Goal: Find specific page/section: Find specific page/section

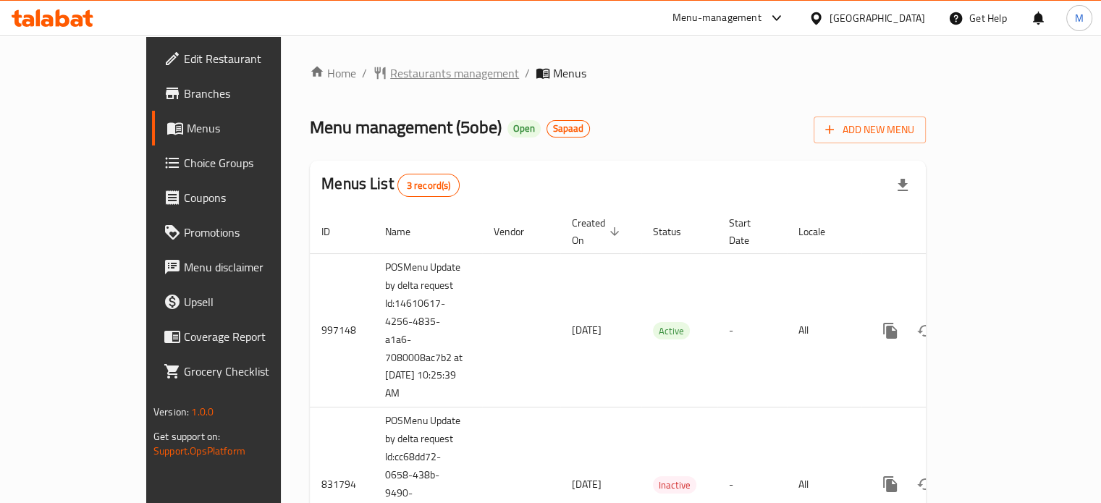
click at [342, 60] on div "Home / Restaurants management / Menus Menu management ( 5obe ) Open Sapaad Add …" at bounding box center [618, 395] width 674 height 721
click at [390, 72] on span "Restaurants management" at bounding box center [454, 72] width 129 height 17
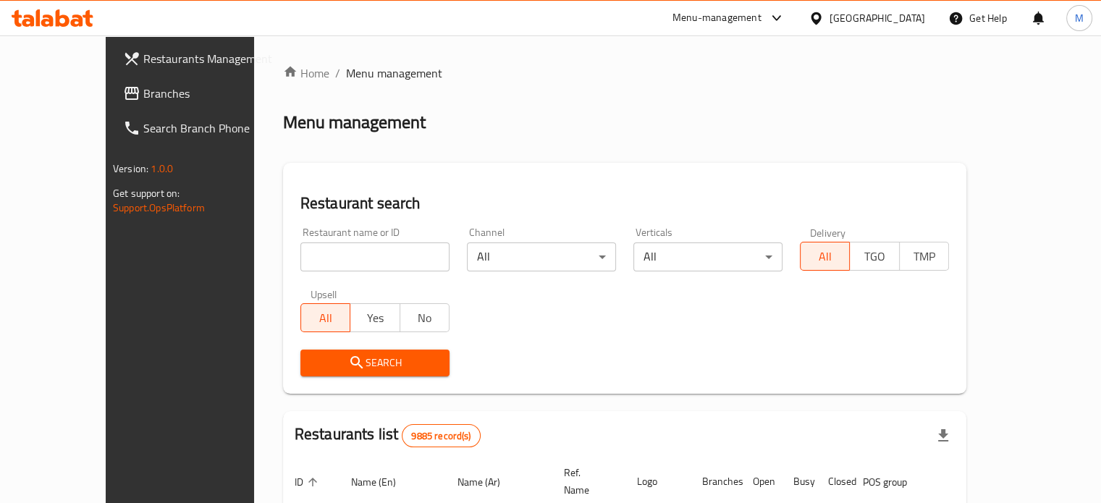
click at [333, 257] on input "search" at bounding box center [374, 256] width 149 height 29
click at [348, 355] on span "Search" at bounding box center [375, 363] width 126 height 18
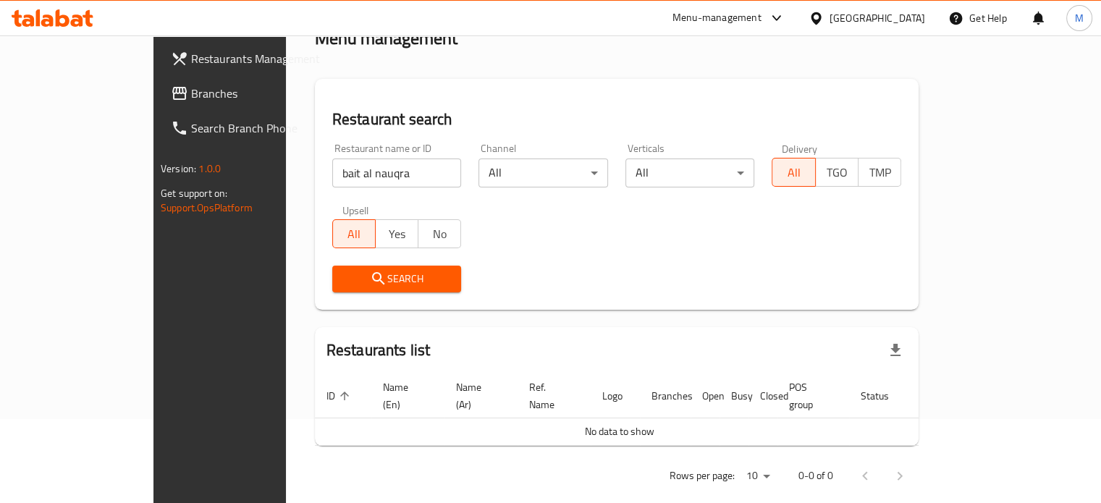
scroll to position [88, 0]
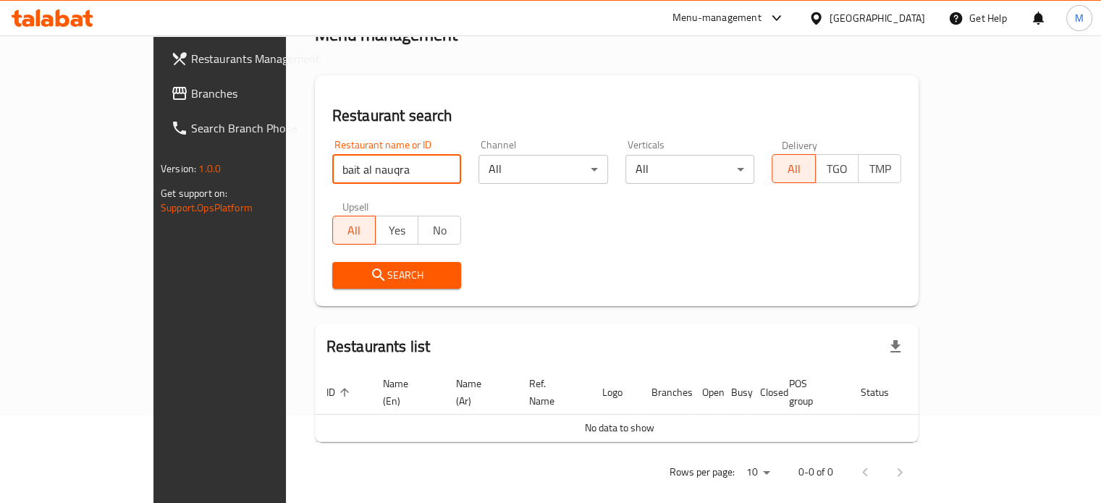
click at [333, 175] on input "bait al nauqra" at bounding box center [397, 169] width 130 height 29
click at [332, 175] on input "bait al nauqra" at bounding box center [397, 169] width 130 height 29
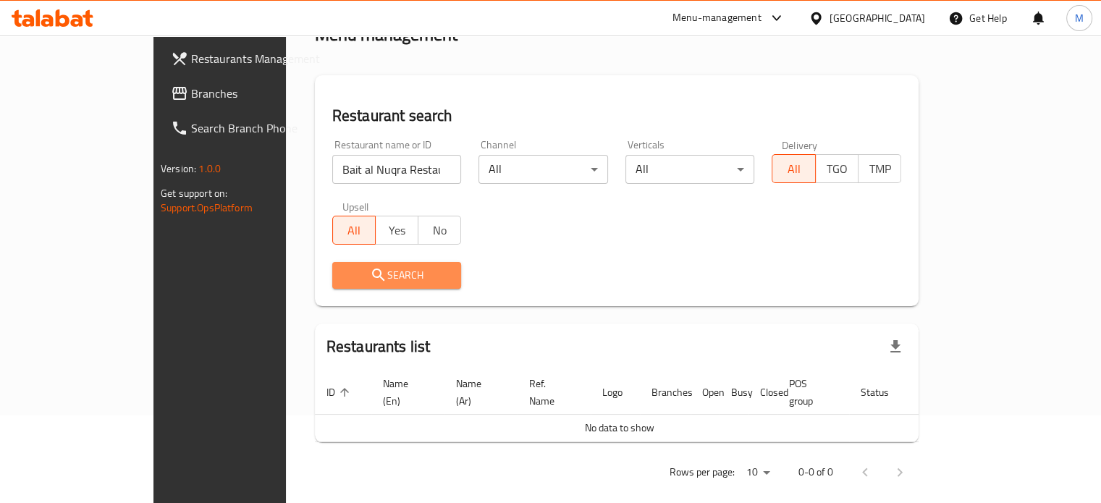
click at [368, 287] on button "Search" at bounding box center [397, 275] width 130 height 27
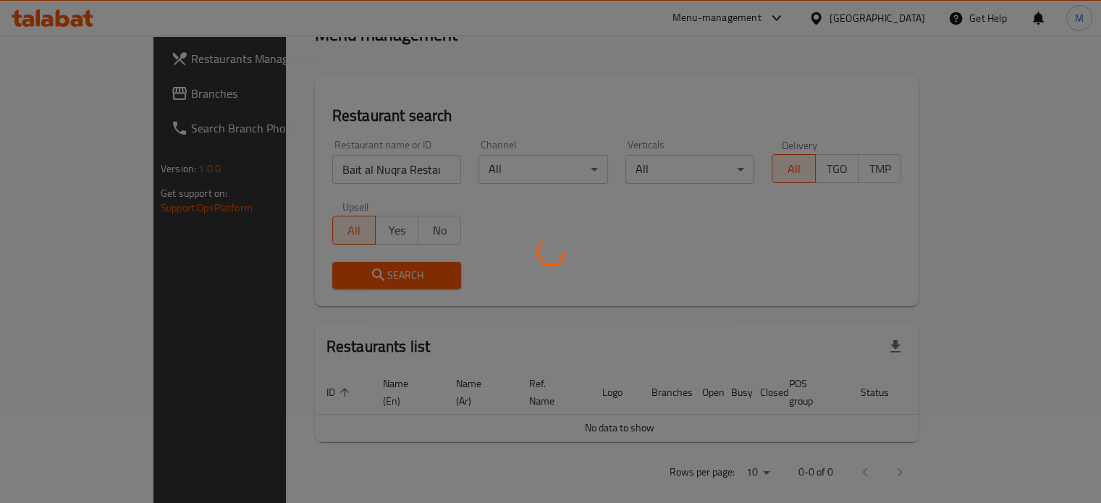
click at [369, 277] on div at bounding box center [550, 251] width 1101 height 503
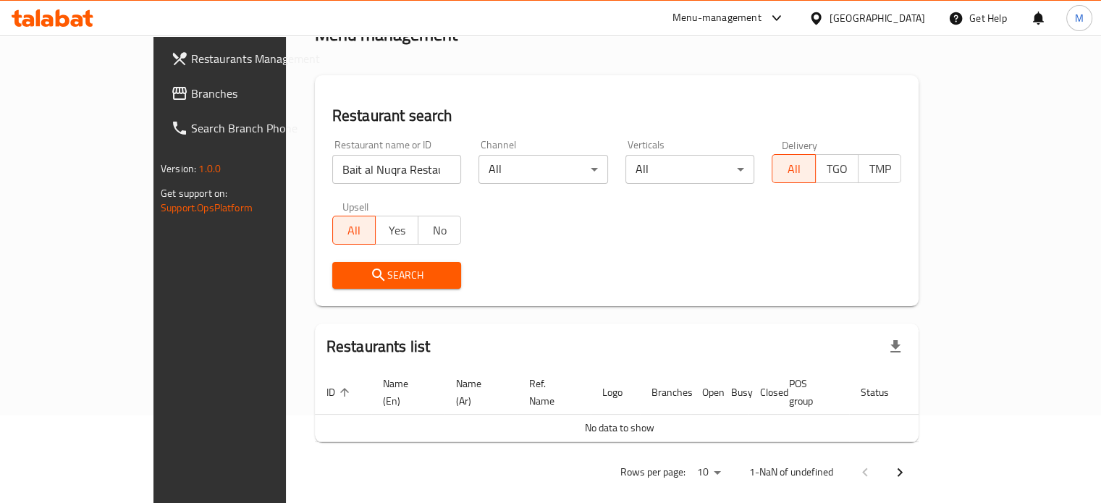
click at [358, 271] on span "Search" at bounding box center [397, 275] width 106 height 18
drag, startPoint x: 305, startPoint y: 169, endPoint x: 600, endPoint y: 172, distance: 294.6
click at [598, 172] on div "Restaurant name or ID Bait al Nuqra Restaurant for Seafood Restaurant name or I…" at bounding box center [617, 214] width 586 height 166
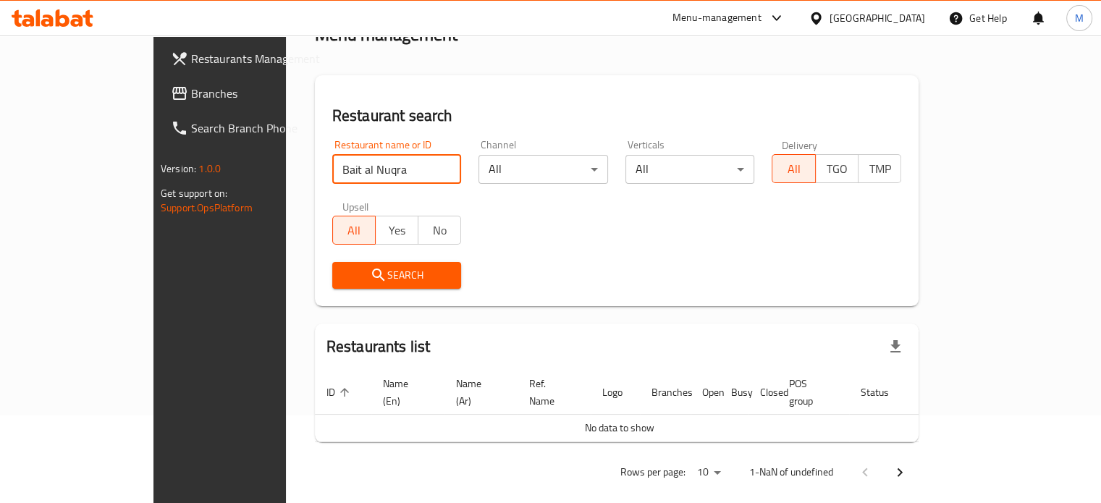
type input "Bait al Nuqra"
click at [371, 271] on span "Search" at bounding box center [397, 275] width 106 height 18
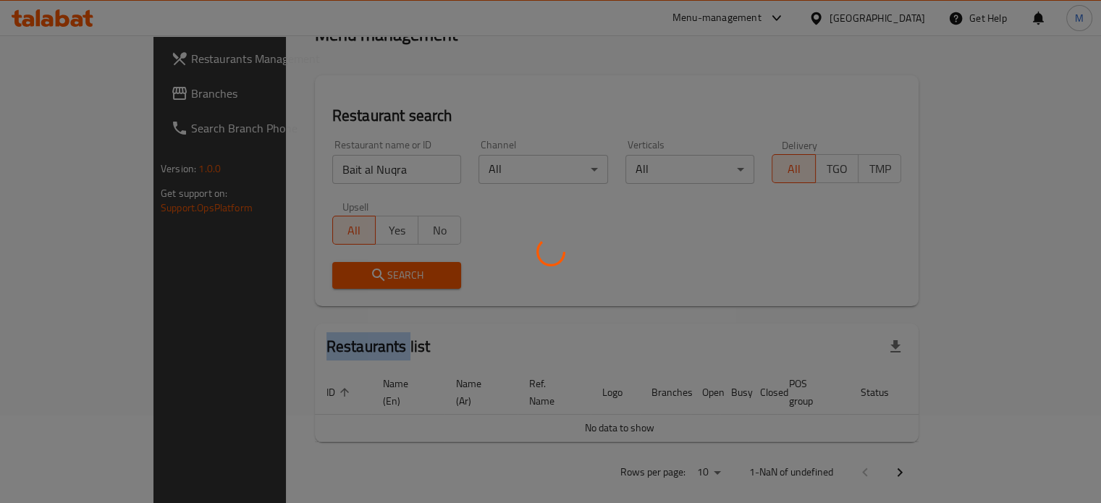
click at [371, 271] on div at bounding box center [550, 251] width 1101 height 503
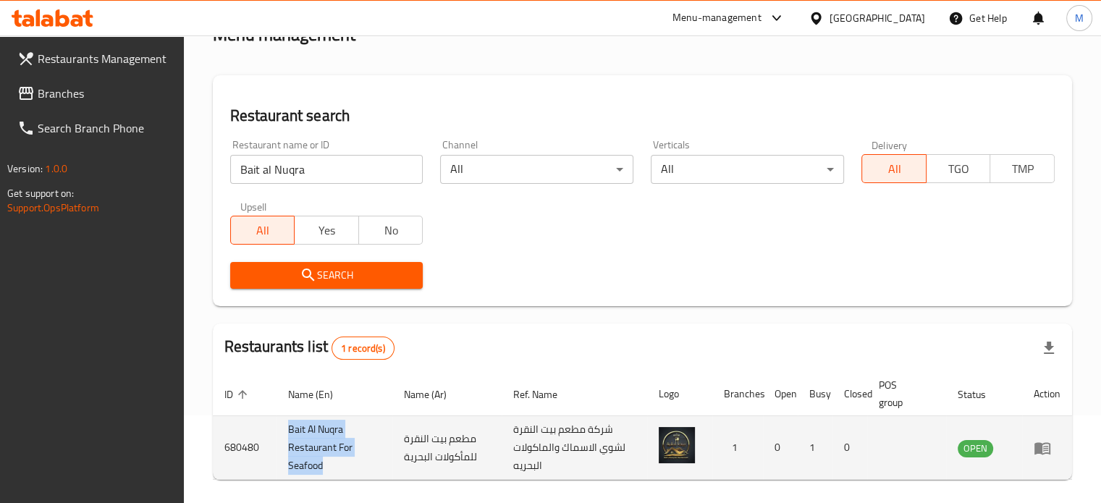
drag, startPoint x: 325, startPoint y: 469, endPoint x: 289, endPoint y: 434, distance: 50.7
click at [289, 434] on td "Bait Al Nuqra Restaurant For Seafood" at bounding box center [335, 448] width 117 height 64
copy td "Bait Al Nuqra Restaurant For Seafood"
drag, startPoint x: 263, startPoint y: 445, endPoint x: 214, endPoint y: 446, distance: 49.2
click at [214, 446] on td "680480" at bounding box center [245, 448] width 64 height 64
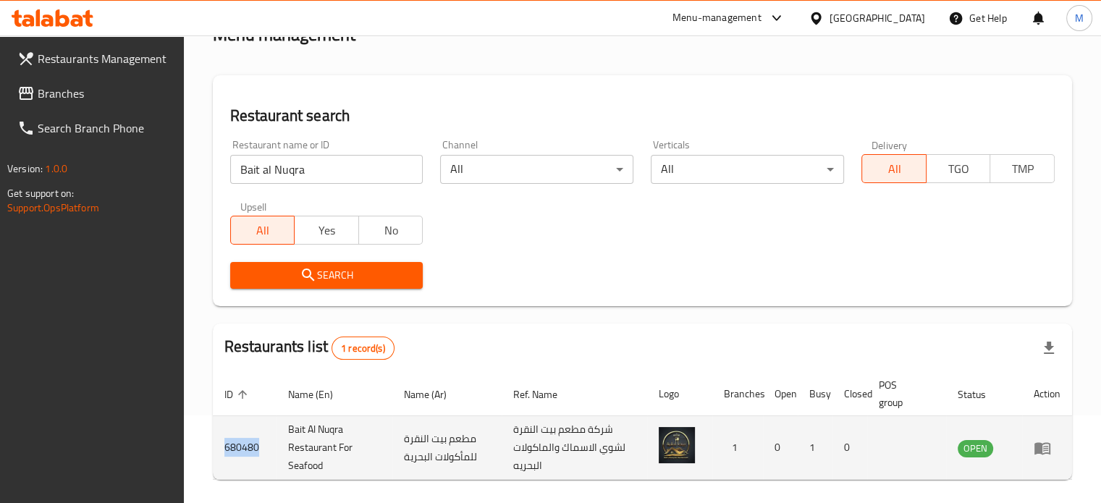
copy td "680480"
